Goal: Transaction & Acquisition: Book appointment/travel/reservation

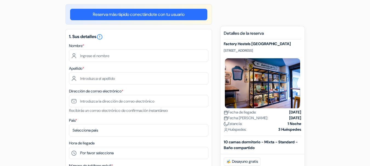
scroll to position [82, 0]
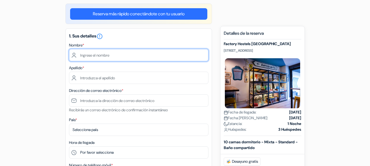
click at [108, 57] on input "text" at bounding box center [138, 55] width 139 height 12
type input "Cesar"
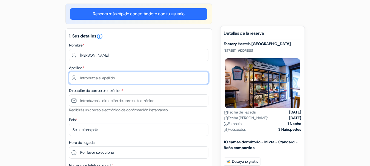
type input "de Araujo"
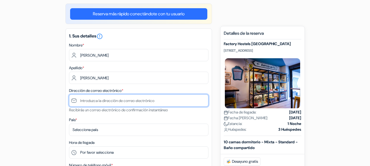
type input "[EMAIL_ADDRESS][DOMAIN_NAME]"
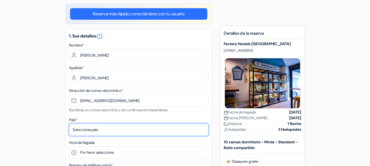
select select "34"
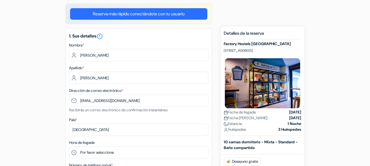
type input "19 98249-0067"
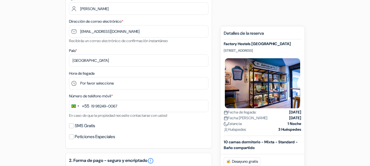
scroll to position [164, 0]
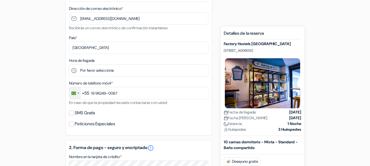
click at [77, 93] on div "Change country, selected Brazil (+55)" at bounding box center [78, 93] width 2 height 1
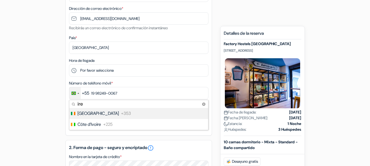
type input "ire"
click at [91, 113] on span "Ireland" at bounding box center [97, 113] width 41 height 7
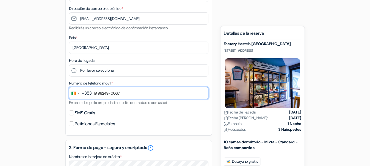
drag, startPoint x: 128, startPoint y: 94, endPoint x: 95, endPoint y: 95, distance: 32.3
click at [95, 95] on input "19 98249-0067" at bounding box center [138, 93] width 139 height 12
type input "0892120353"
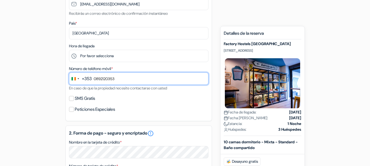
scroll to position [192, 0]
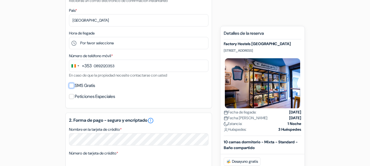
click at [73, 87] on input "SMS Gratis" at bounding box center [71, 85] width 5 height 5
checkbox input "true"
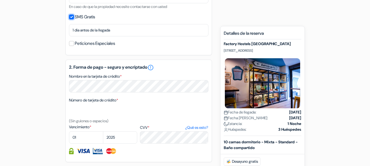
scroll to position [274, 0]
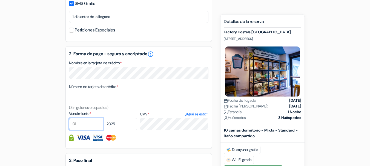
select select "06"
select select "2028"
click at [23, 100] on form "Salida add_box Factory Hostels Barcelona Molist 5, Barcelona, España Detalles d…" at bounding box center [185, 17] width 370 height 468
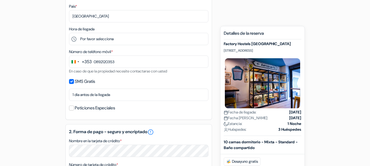
scroll to position [186, 0]
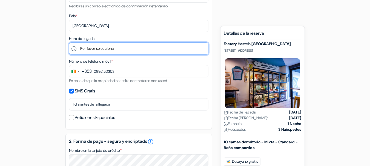
click at [138, 48] on select "Por favor selecciona 1:00 2:00 3:00 4:00 5:00 6:00 7:00 8:00 9:00 10:00 11:00 1…" at bounding box center [138, 48] width 139 height 12
select select "23"
click at [69, 42] on select "Por favor selecciona 1:00 2:00 3:00 4:00 5:00 6:00 7:00 8:00 9:00 10:00 11:00 1…" at bounding box center [138, 48] width 139 height 12
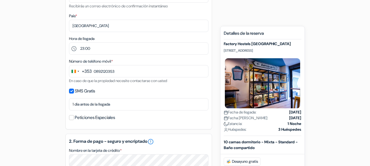
click at [33, 87] on div "add_box Factory Hostels Barcelona Molist 5, Barcelona, España Detalles del Aloj…" at bounding box center [185, 126] width 312 height 453
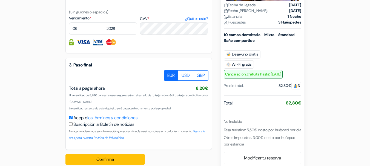
scroll to position [378, 0]
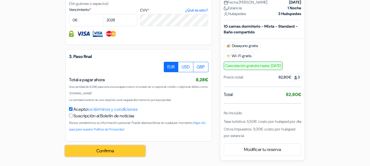
click at [89, 151] on button "Confirma" at bounding box center [104, 151] width 79 height 10
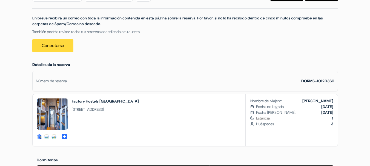
scroll to position [109, 0]
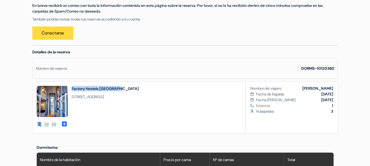
drag, startPoint x: 127, startPoint y: 90, endPoint x: 71, endPoint y: 87, distance: 55.9
click at [72, 87] on h2 "Factory Hostels [GEOGRAPHIC_DATA]" at bounding box center [105, 88] width 67 height 5
copy h2 "Factory Hostels [GEOGRAPHIC_DATA]"
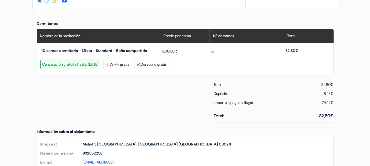
scroll to position [246, 0]
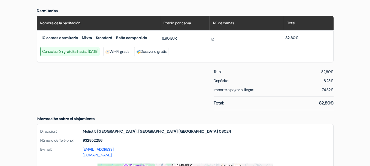
drag, startPoint x: 321, startPoint y: 90, endPoint x: 335, endPoint y: 89, distance: 14.0
click at [335, 89] on div "Total: 82,80€ Depósito: 8,28€ Importe a pagar al llegar: 74,52€ Total: 82,80€" at bounding box center [273, 91] width 126 height 45
copy span "74,52€"
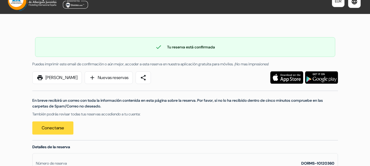
scroll to position [27, 0]
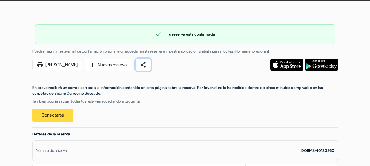
click at [146, 66] on span "share" at bounding box center [143, 65] width 7 height 7
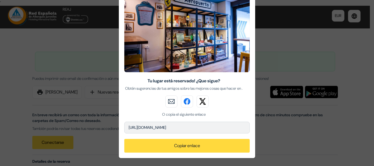
scroll to position [46, 0]
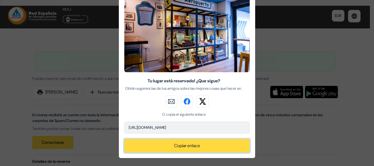
click at [208, 147] on button "Copiar enlace" at bounding box center [186, 146] width 125 height 14
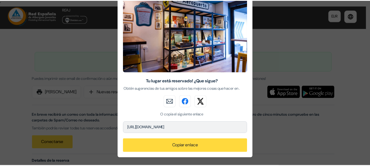
scroll to position [0, 0]
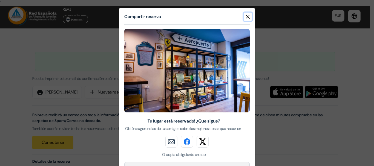
click at [245, 18] on button "Close" at bounding box center [248, 17] width 8 height 8
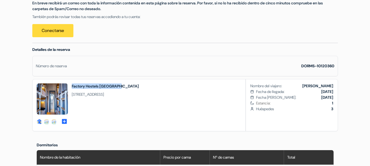
scroll to position [109, 0]
